Goal: Contribute content

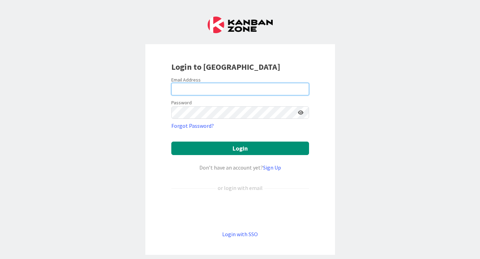
type input "[EMAIL_ADDRESS][DOMAIN_NAME]"
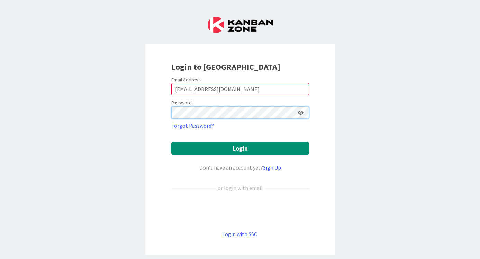
click at [240, 148] on button "Login" at bounding box center [240, 148] width 138 height 13
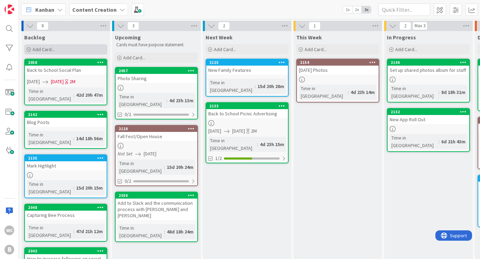
click at [72, 49] on div "Add Card..." at bounding box center [65, 49] width 83 height 10
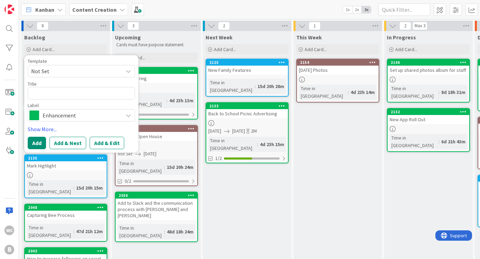
type textarea "x"
type textarea "B"
type textarea "x"
type textarea "Ba"
type textarea "x"
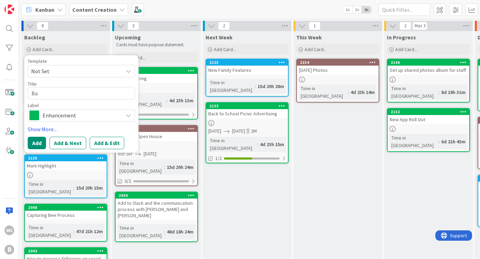
type textarea "B"
type textarea "x"
type textarea "I"
type textarea "x"
type textarea "In"
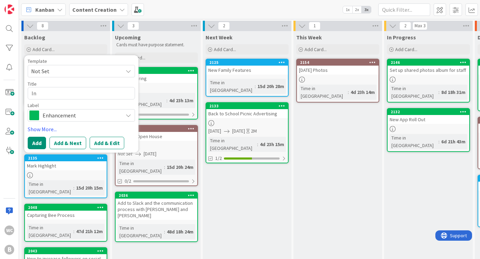
type textarea "x"
type textarea "Ins"
type textarea "x"
type textarea "Inst"
type textarea "x"
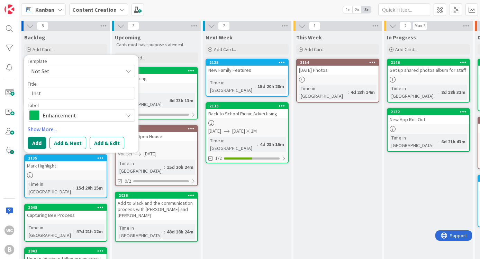
type textarea "Insta"
type textarea "x"
type textarea "Instag"
type textarea "x"
type textarea "Instagr"
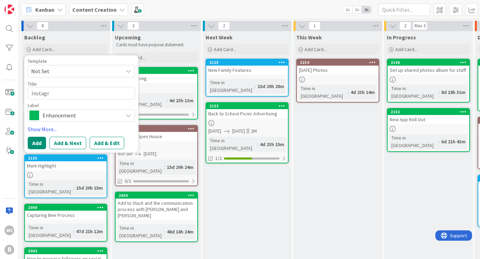
type textarea "x"
type textarea "Instagra"
type textarea "x"
type textarea "Instagram"
type textarea "x"
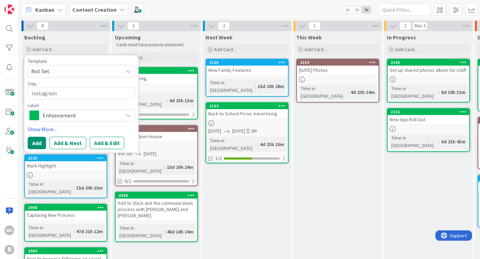
type textarea "Instagram"
type textarea "x"
type textarea "Instagram G"
type textarea "x"
type textarea "Instagram Gi"
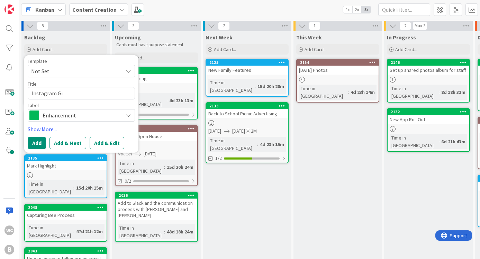
type textarea "x"
type textarea "Instagram Giv"
type textarea "x"
type textarea "Instagram Give"
type textarea "x"
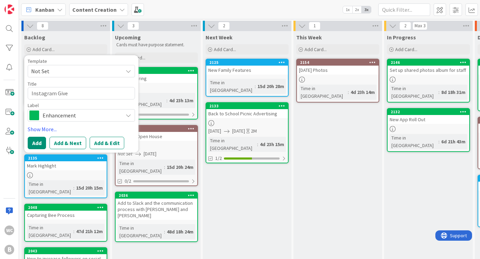
type textarea "Instagram Givea"
type textarea "x"
type textarea "Instagram Giveaw"
type textarea "x"
type textarea "Instagram Giveawa"
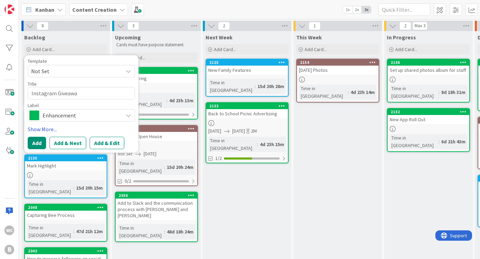
type textarea "x"
type textarea "Instagram Giveaway"
click at [101, 143] on button "Add & Edit" at bounding box center [107, 143] width 35 height 12
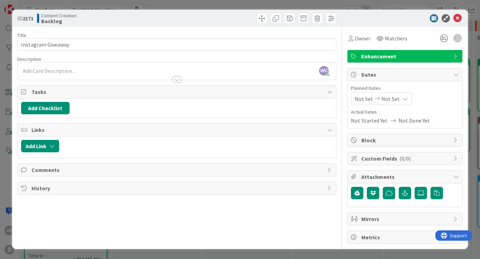
click at [80, 75] on div at bounding box center [177, 76] width 319 height 7
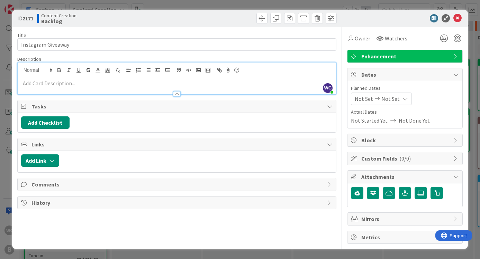
click at [59, 85] on p at bounding box center [177, 84] width 312 height 8
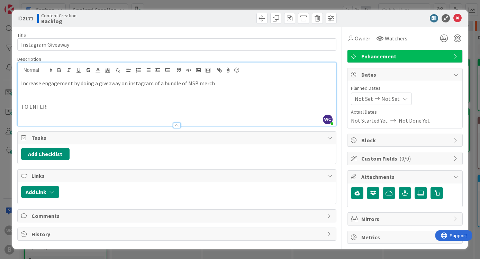
click at [27, 111] on p at bounding box center [177, 115] width 312 height 8
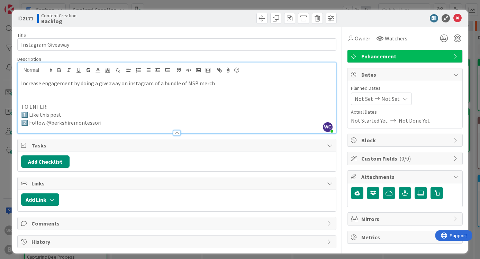
click at [39, 121] on p "2️⃣ Follow @berkshiremontessori" at bounding box center [177, 123] width 312 height 8
click at [147, 121] on p "2️⃣ Make sure you're following @berkshiremontessori" at bounding box center [177, 123] width 312 height 8
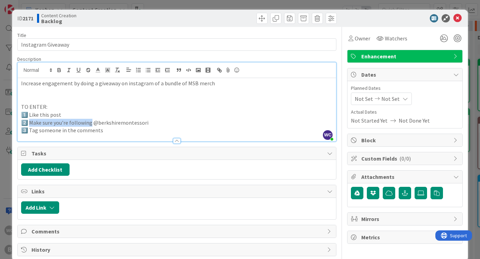
drag, startPoint x: 90, startPoint y: 122, endPoint x: 30, endPoint y: 122, distance: 59.8
click at [30, 122] on p "2️⃣ Make sure you're following @berkshiremontessori" at bounding box center [177, 123] width 312 height 8
click at [115, 121] on p "2️⃣ Follow @berkshiremontessori" at bounding box center [177, 123] width 312 height 8
click at [128, 128] on p "3️⃣ Tag someone in the comments" at bounding box center [177, 131] width 312 height 8
